Goal: Obtain resource: Obtain resource

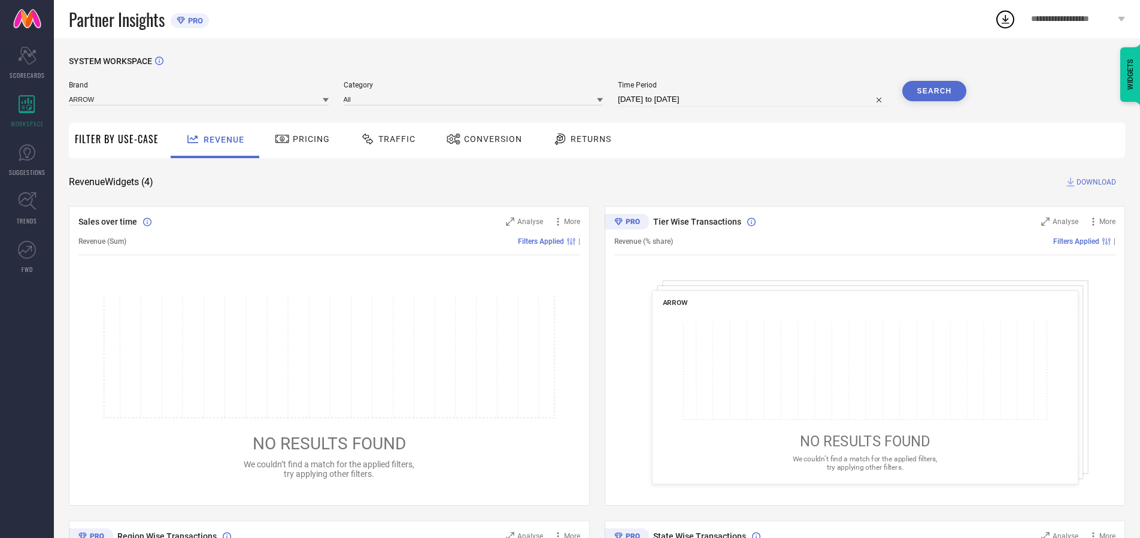
click at [385, 139] on span "Traffic" at bounding box center [396, 139] width 37 height 10
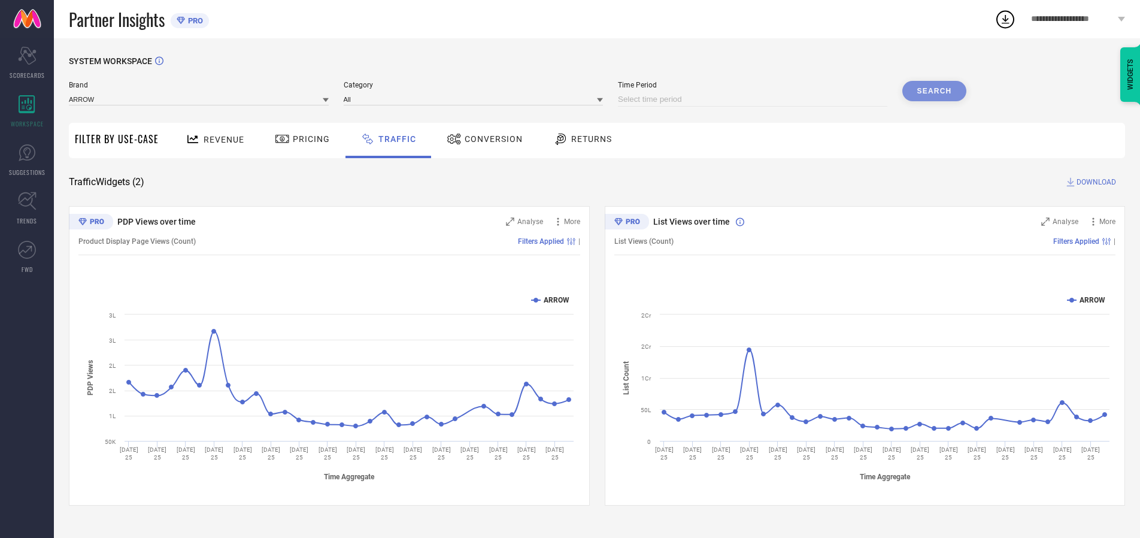
click at [754, 99] on input at bounding box center [752, 99] width 269 height 14
select select "8"
select select "2025"
select select "9"
select select "2025"
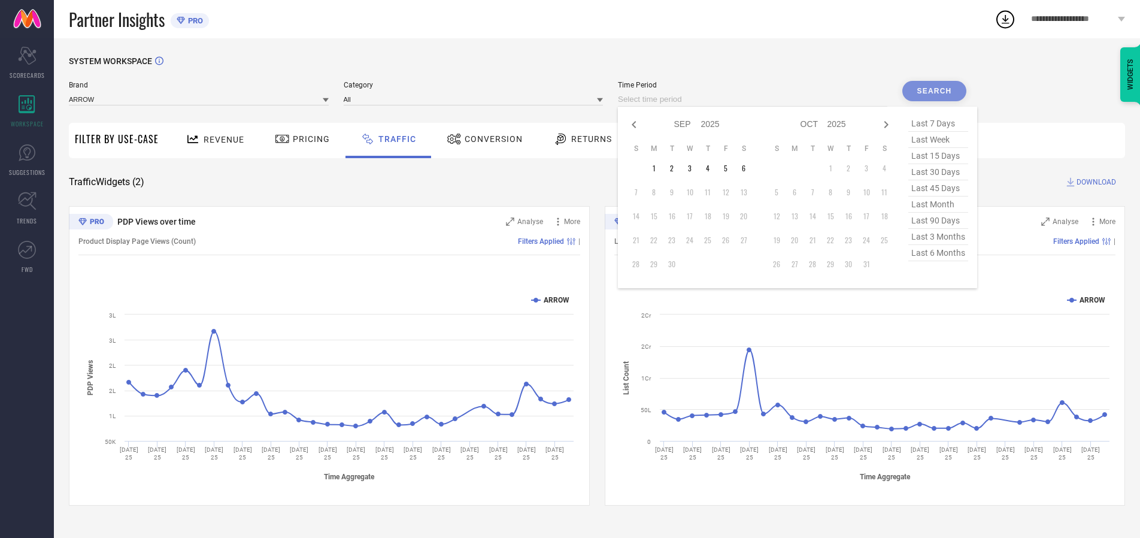
click at [747, 168] on td "6" at bounding box center [744, 168] width 18 height 18
type input "[DATE] to [DATE]"
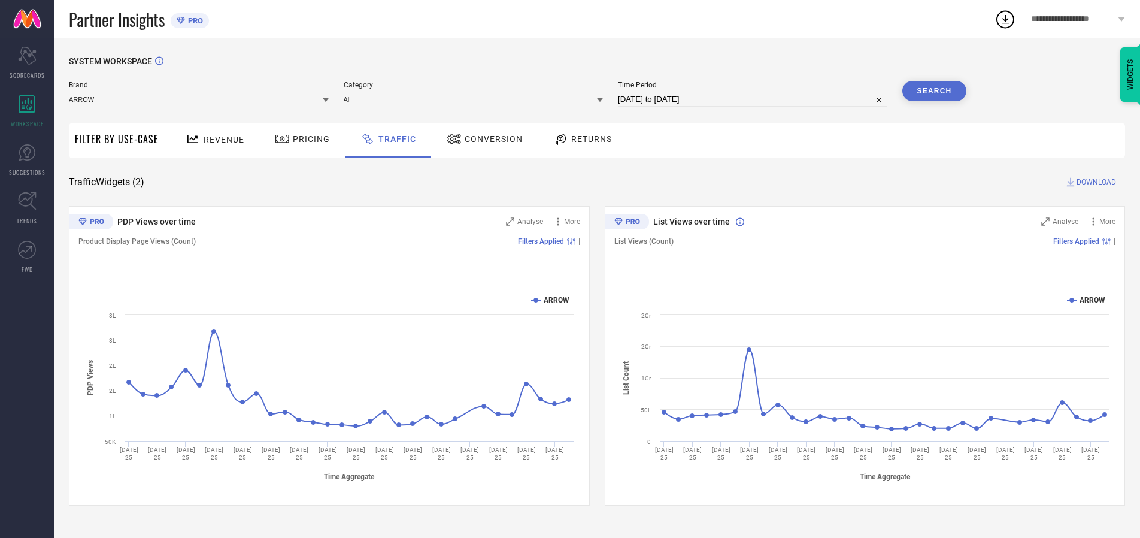
click at [199, 99] on input at bounding box center [199, 99] width 260 height 13
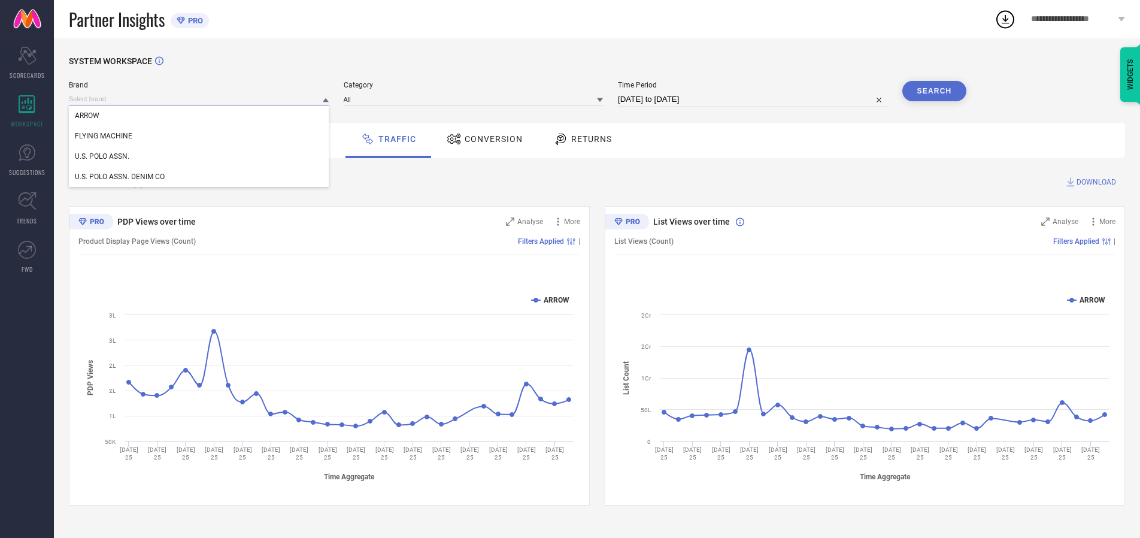
click at [199, 99] on input at bounding box center [199, 99] width 260 height 13
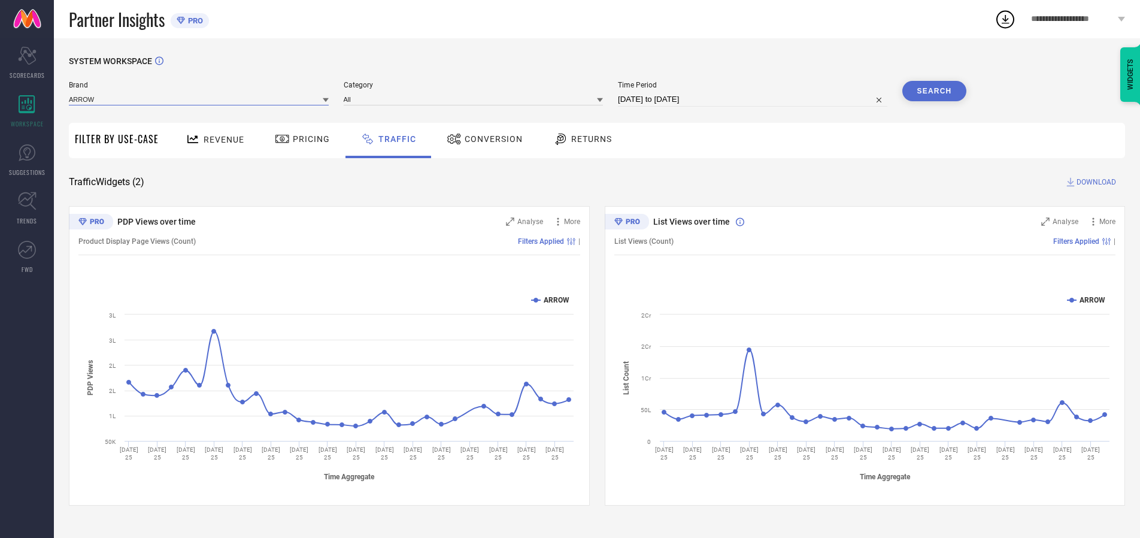
click at [199, 99] on input at bounding box center [199, 99] width 260 height 13
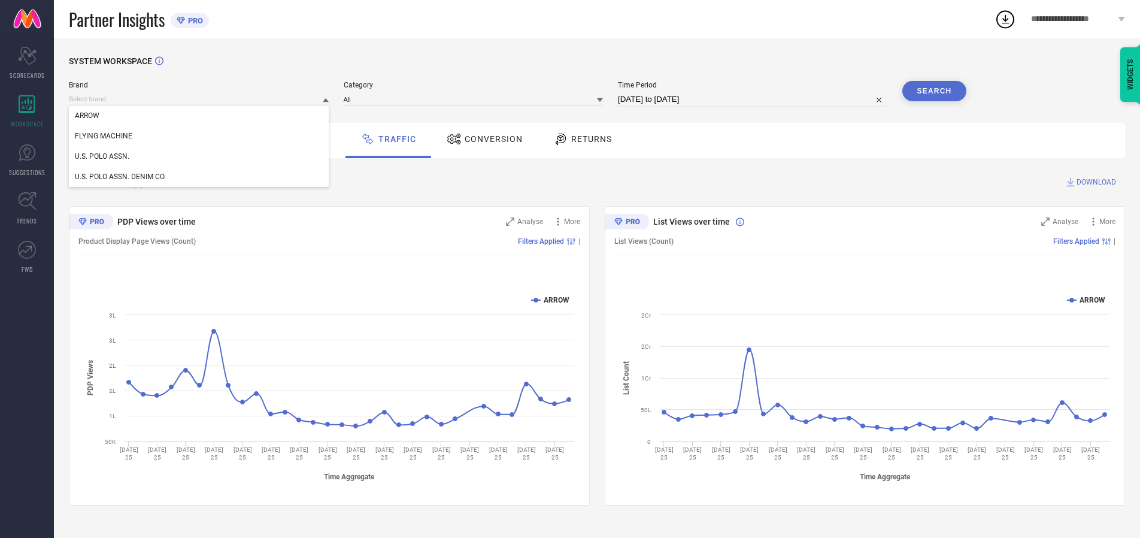
click at [199, 156] on div "U.S. POLO ASSN." at bounding box center [199, 156] width 260 height 20
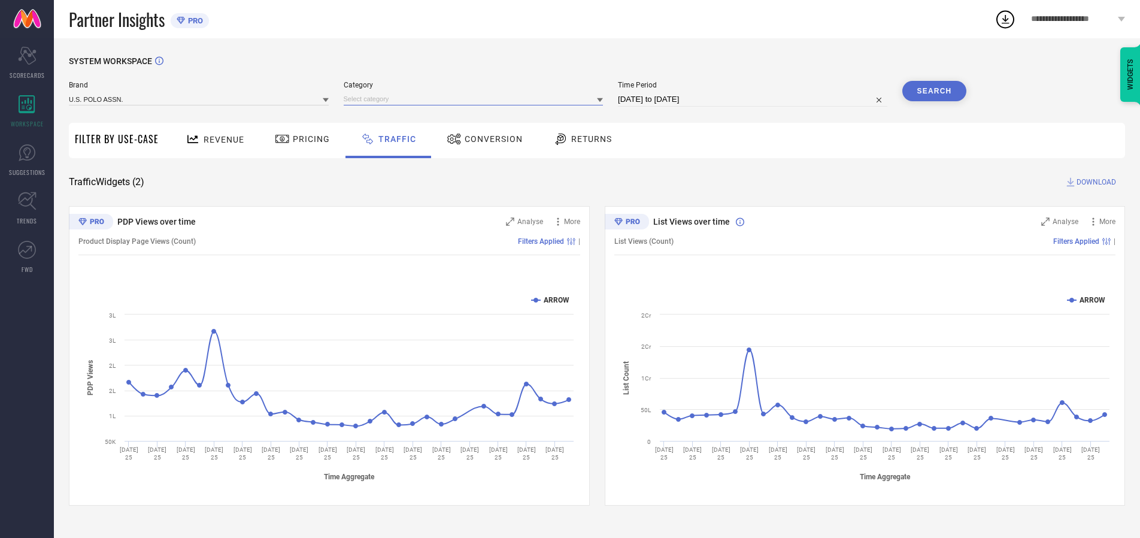
click at [476, 99] on input at bounding box center [474, 99] width 260 height 13
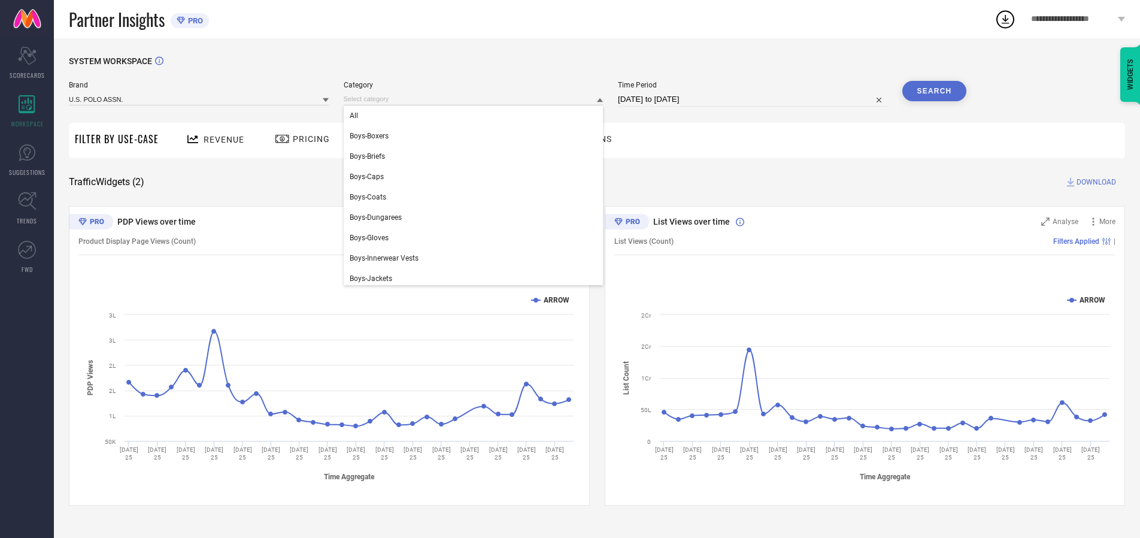
click at [476, 116] on div "All" at bounding box center [474, 115] width 260 height 20
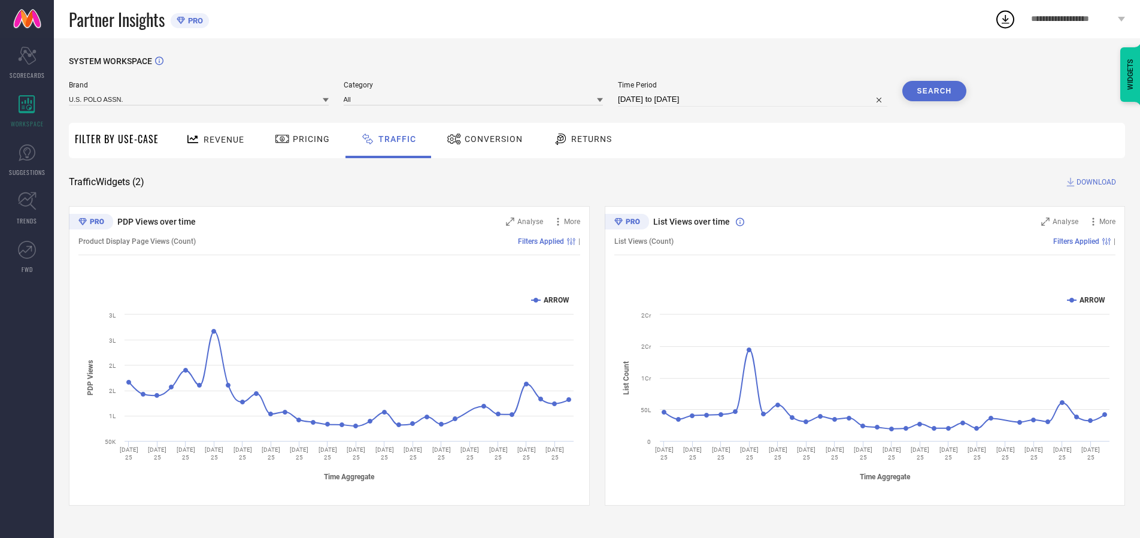
click at [934, 91] on button "Search" at bounding box center [934, 91] width 65 height 20
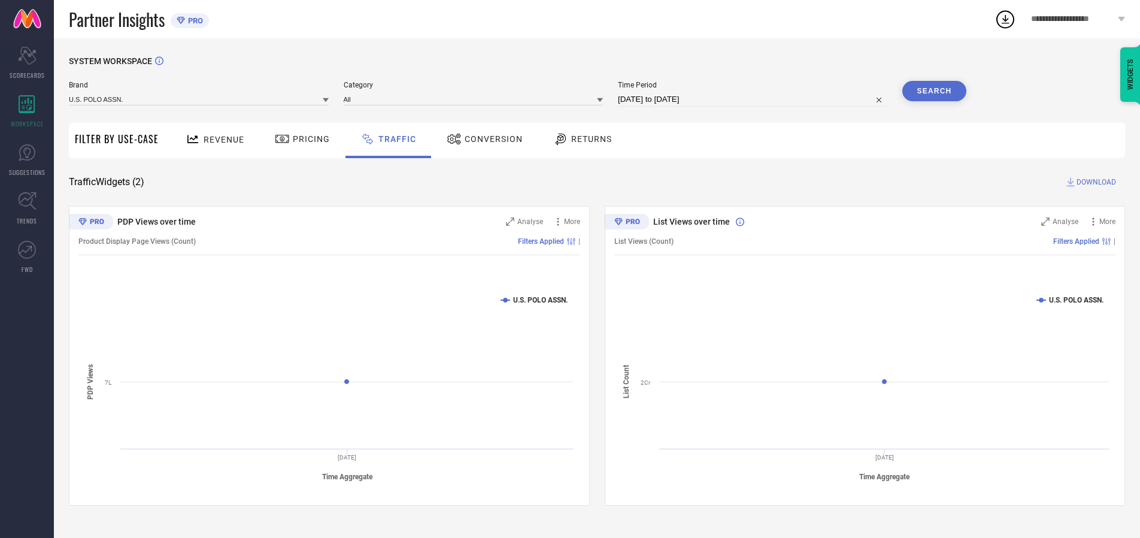
click at [1094, 182] on span "DOWNLOAD" at bounding box center [1096, 182] width 40 height 12
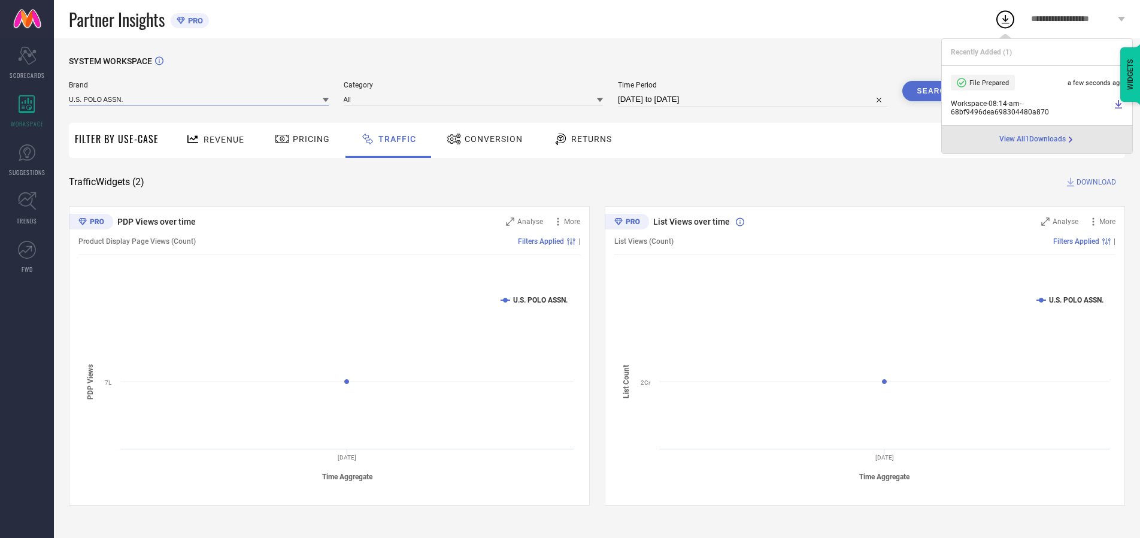
click at [199, 99] on input at bounding box center [199, 99] width 260 height 13
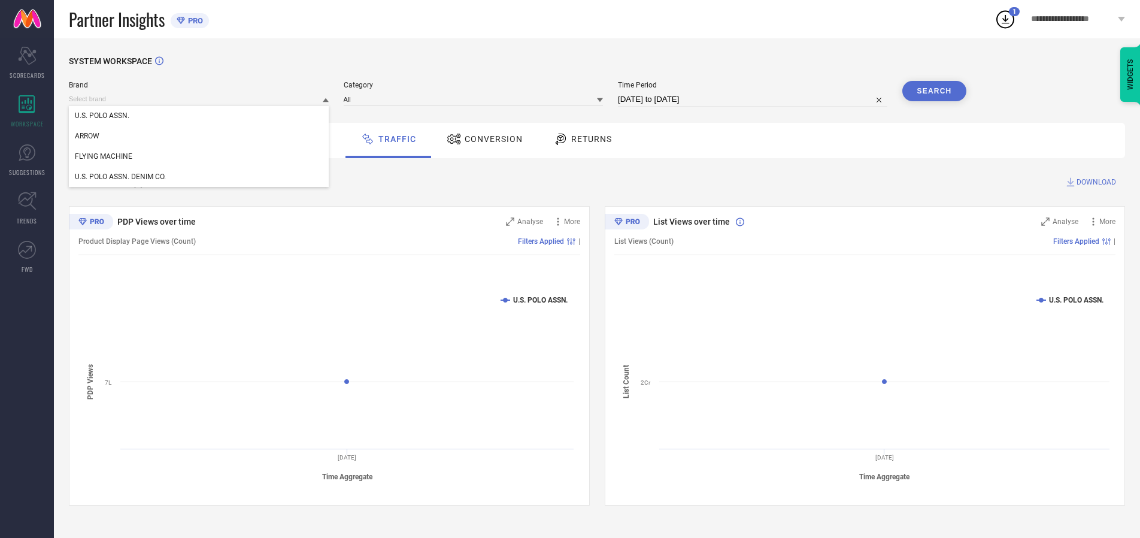
click at [199, 177] on div "U.S. POLO ASSN. DENIM CO." at bounding box center [199, 176] width 260 height 20
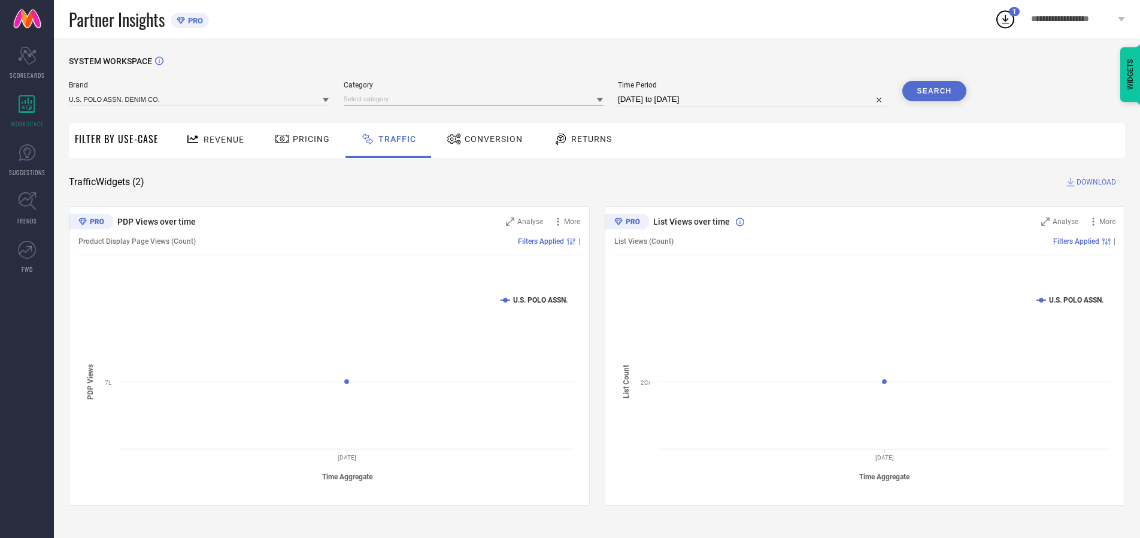
click at [476, 99] on input at bounding box center [474, 99] width 260 height 13
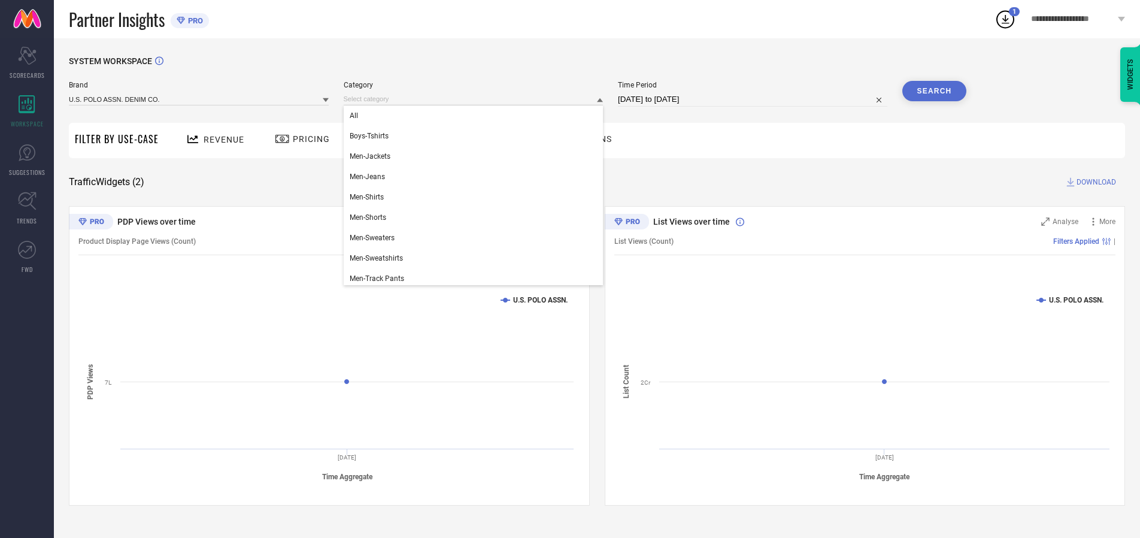
click at [476, 116] on div "All" at bounding box center [474, 115] width 260 height 20
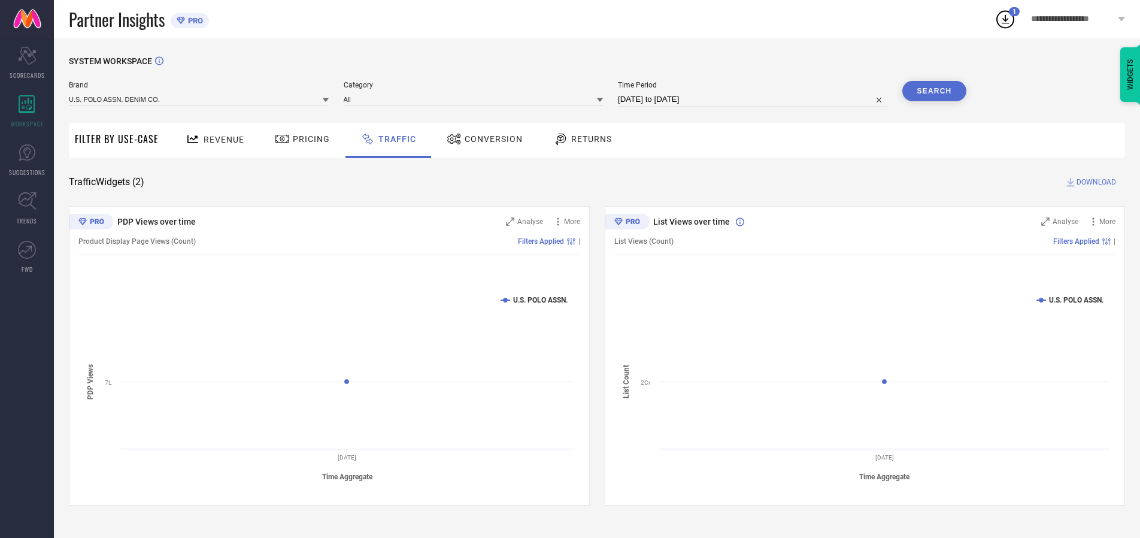
click at [934, 91] on button "Search" at bounding box center [934, 91] width 65 height 20
click at [1094, 182] on span "DOWNLOAD" at bounding box center [1096, 182] width 40 height 12
